Goal: Task Accomplishment & Management: Use online tool/utility

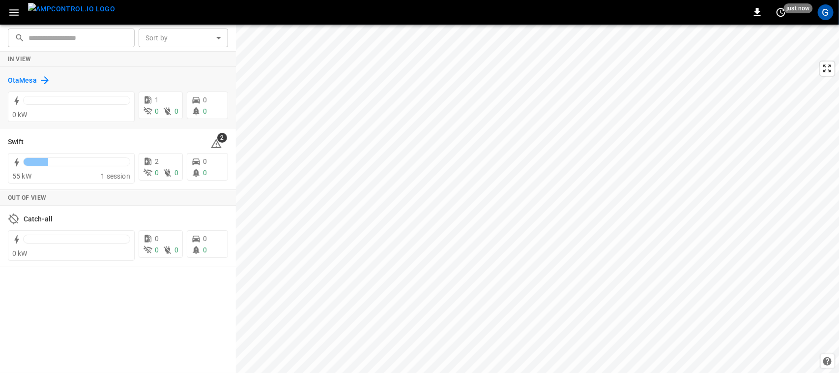
click at [47, 74] on icon at bounding box center [45, 80] width 12 height 12
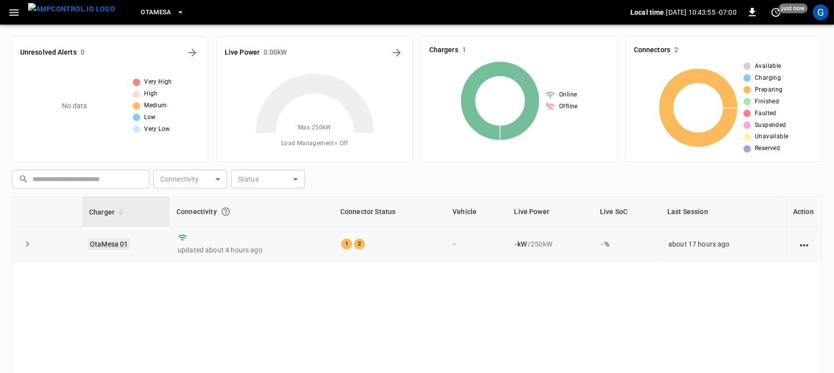
click at [107, 243] on link "OtaMesa 01" at bounding box center [109, 244] width 42 height 12
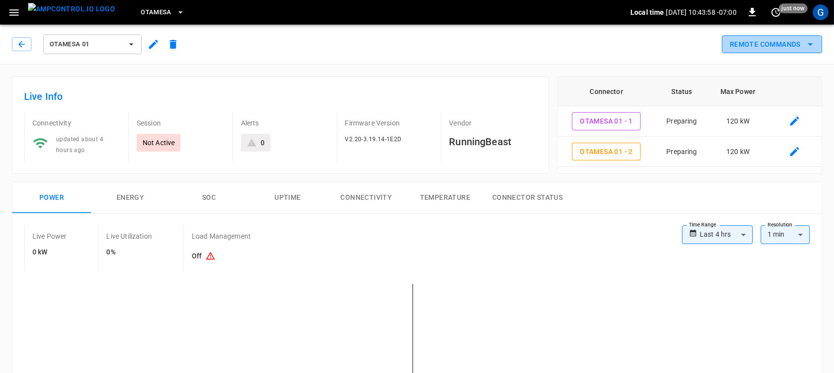
click at [774, 40] on button "Remote Commands" at bounding box center [772, 44] width 100 height 18
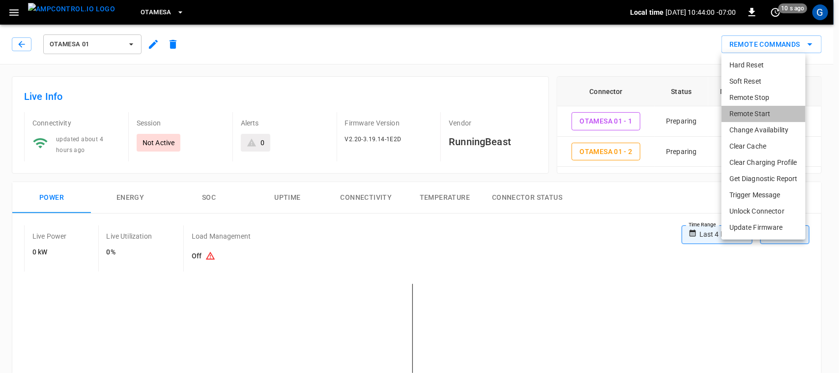
click at [767, 109] on li "Remote Start" at bounding box center [764, 114] width 84 height 16
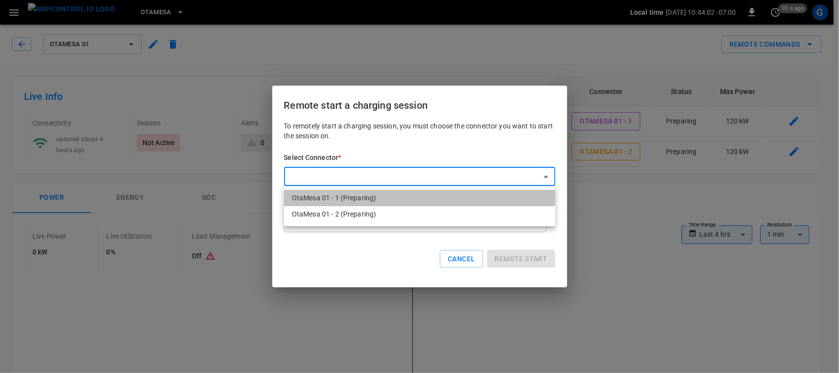
click at [436, 201] on li "OtaMesa 01 - 1 (Preparing)" at bounding box center [419, 198] width 271 height 16
type input "**********"
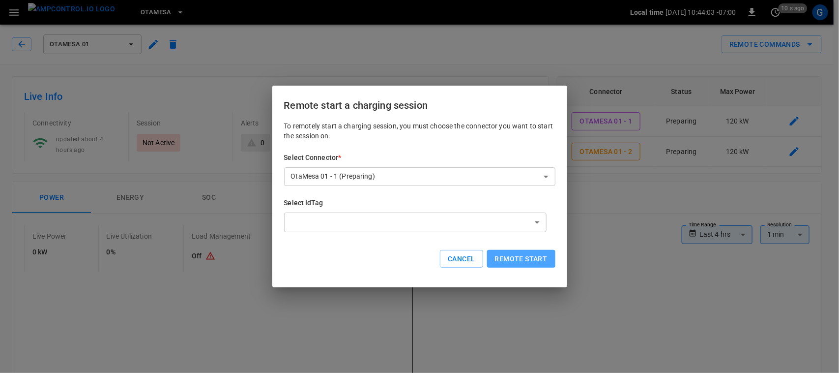
click at [510, 253] on button "Remote start" at bounding box center [521, 259] width 68 height 18
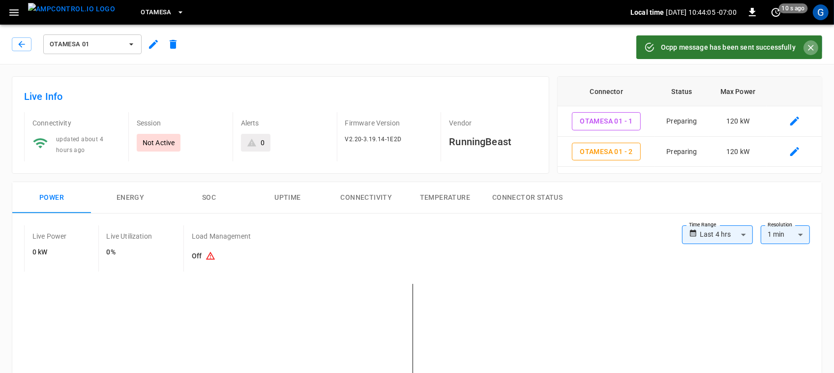
click at [808, 46] on icon "Close" at bounding box center [811, 48] width 10 height 10
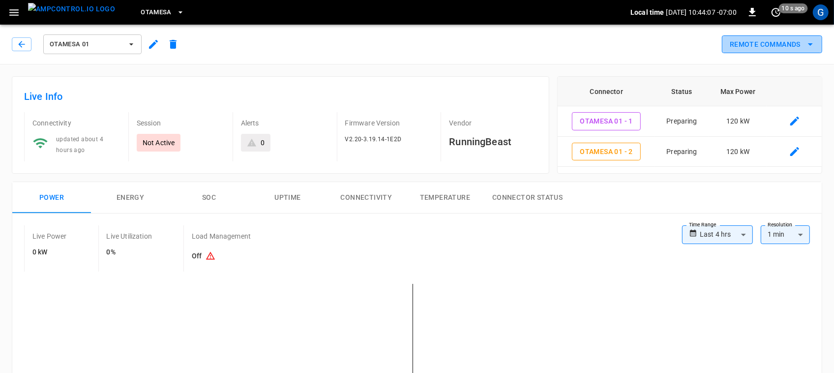
click at [776, 45] on button "Remote Commands" at bounding box center [772, 44] width 100 height 18
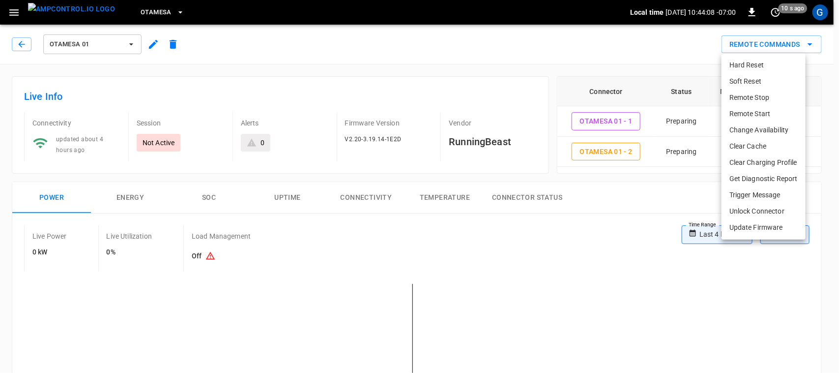
click at [735, 114] on li "Remote Start" at bounding box center [764, 114] width 84 height 16
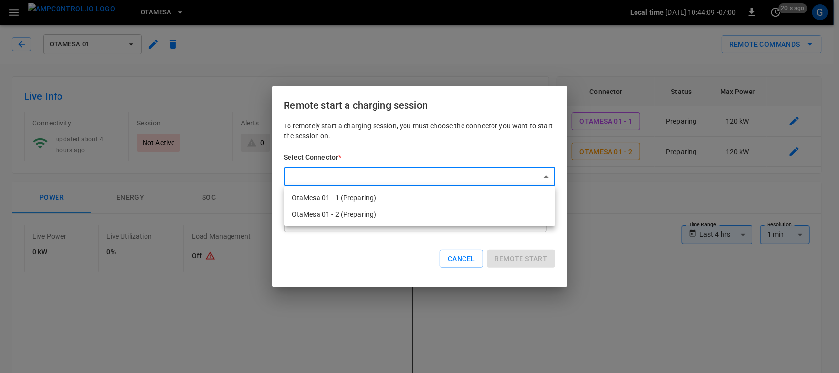
click at [476, 214] on li "OtaMesa 01 - 2 (Preparing)" at bounding box center [419, 214] width 271 height 16
type input "**********"
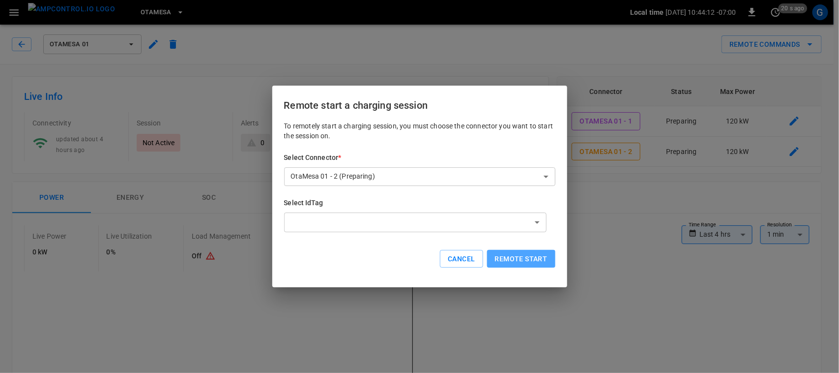
click at [517, 254] on button "Remote start" at bounding box center [521, 259] width 68 height 18
